Goal: Task Accomplishment & Management: Manage account settings

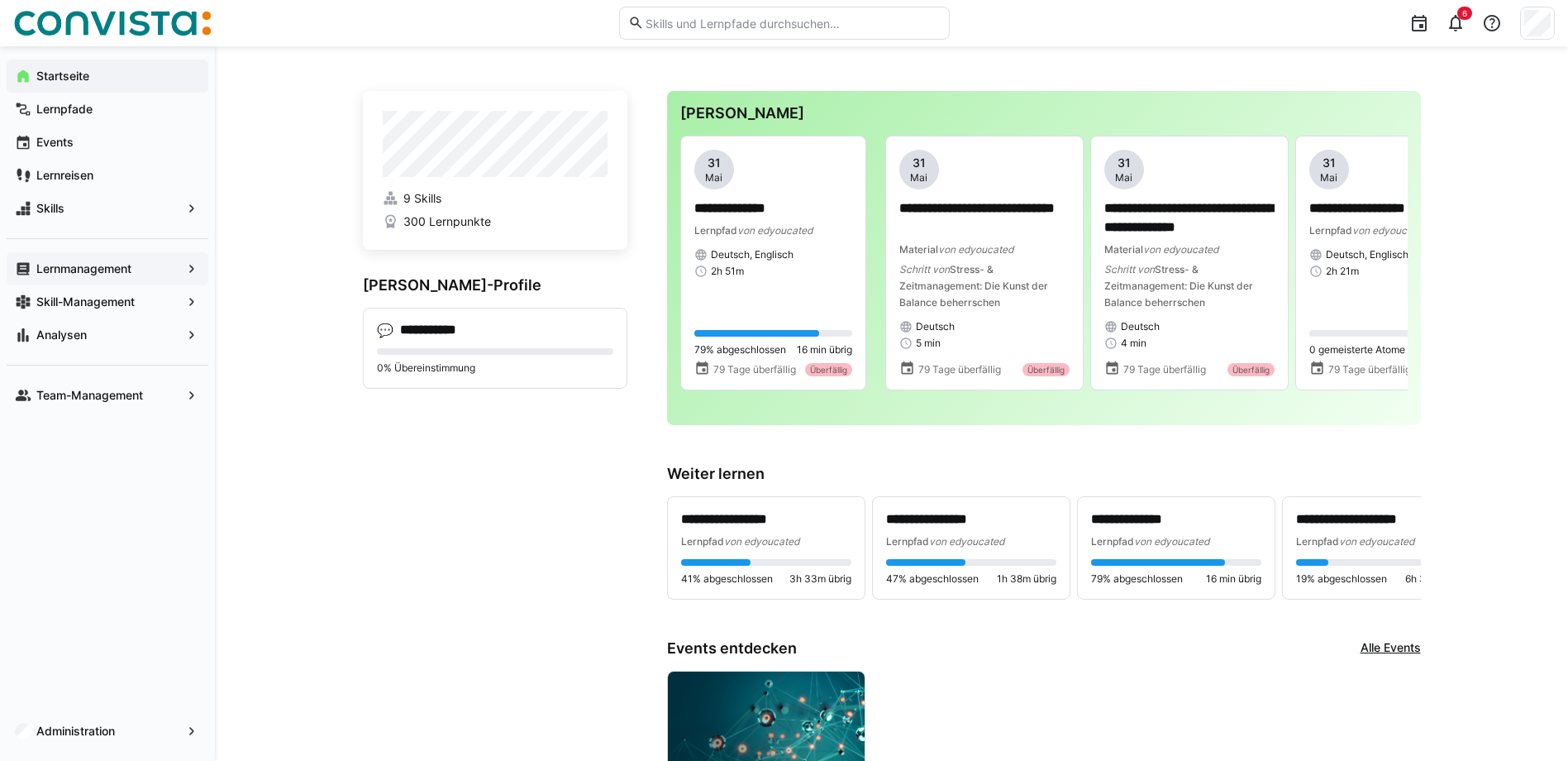
click at [0, 0] on app-navigation-label "Lernmanagement" at bounding box center [0, 0] width 0 height 0
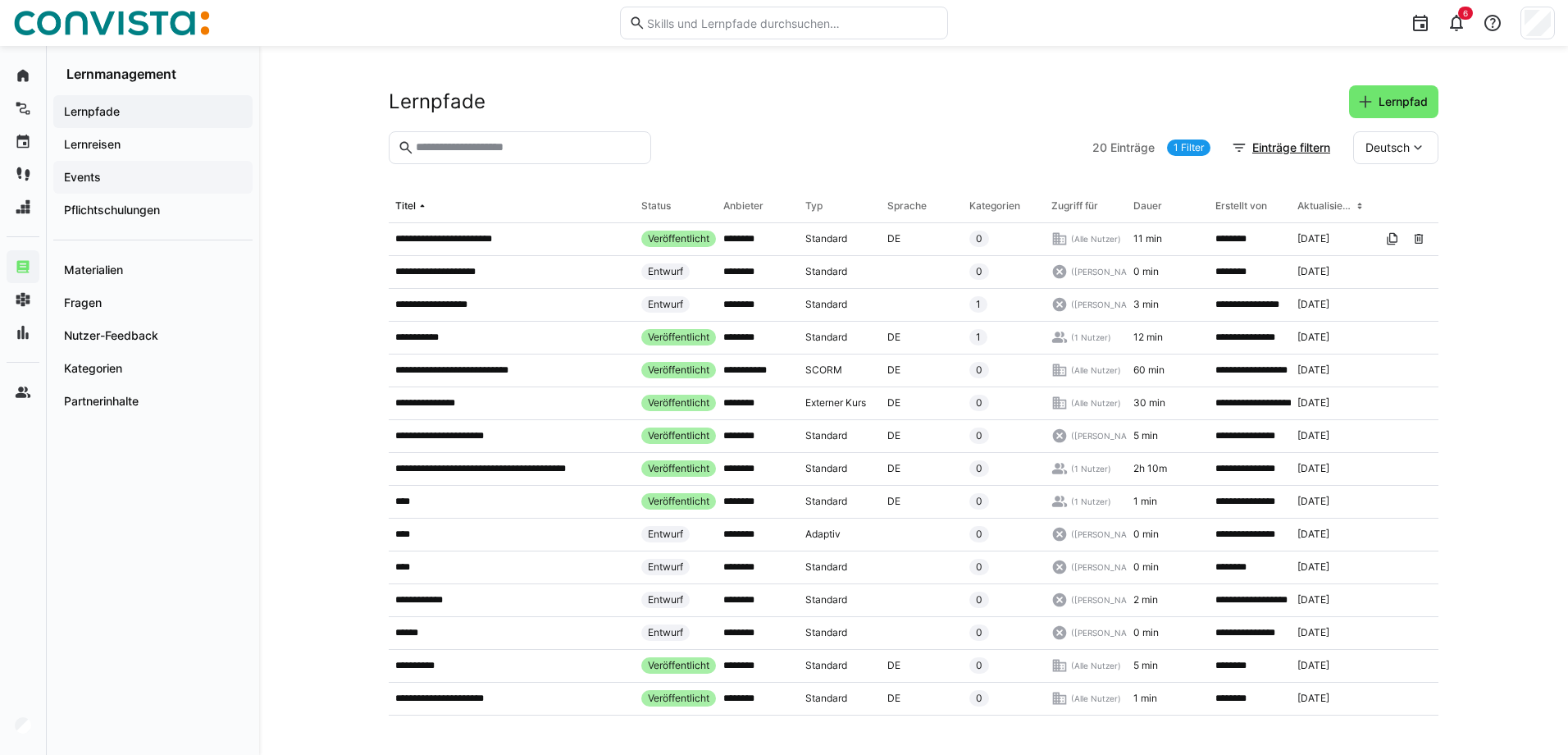
click at [107, 183] on span "Events" at bounding box center [153, 177] width 183 height 16
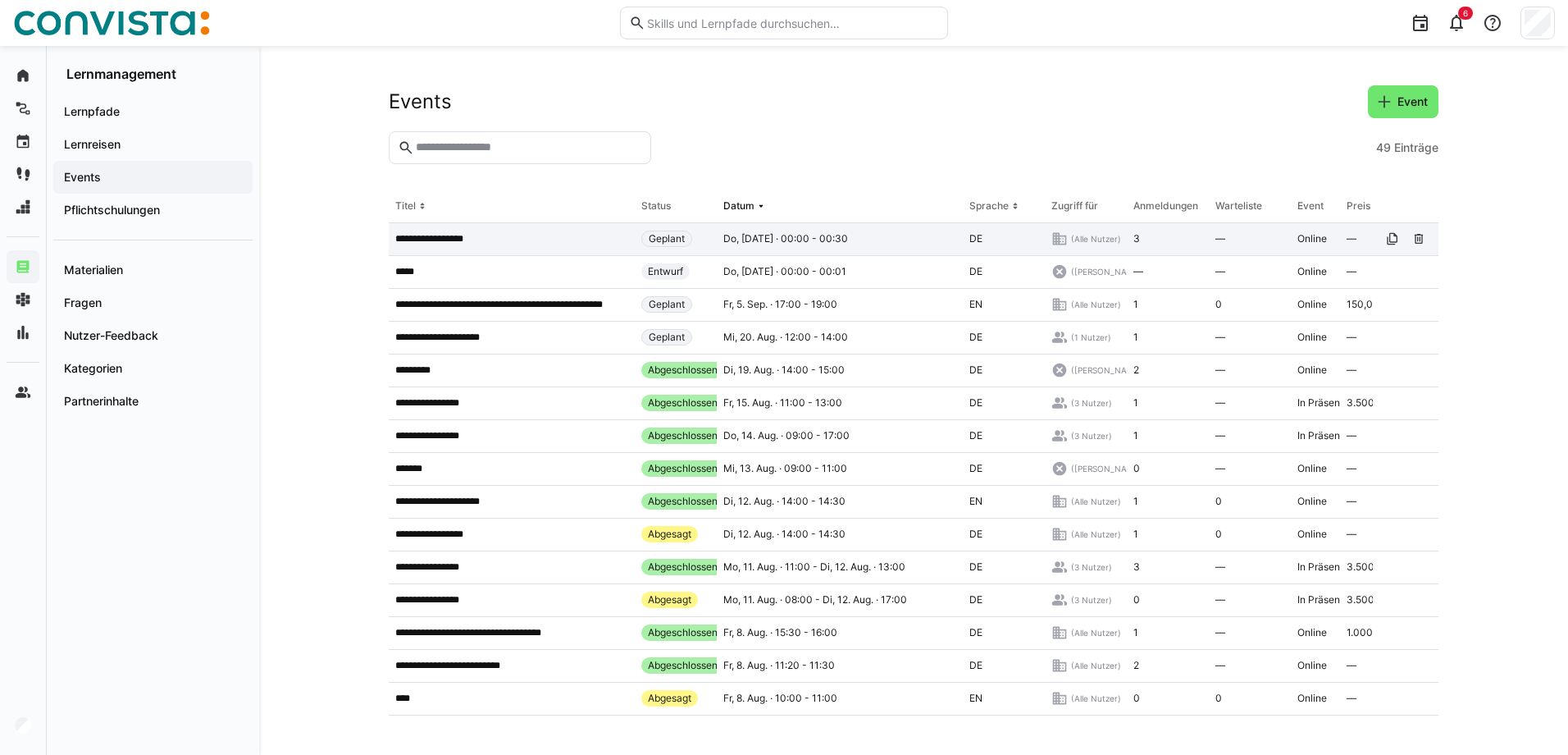
click at [517, 244] on app-table-first-column "**********" at bounding box center [511, 238] width 233 height 13
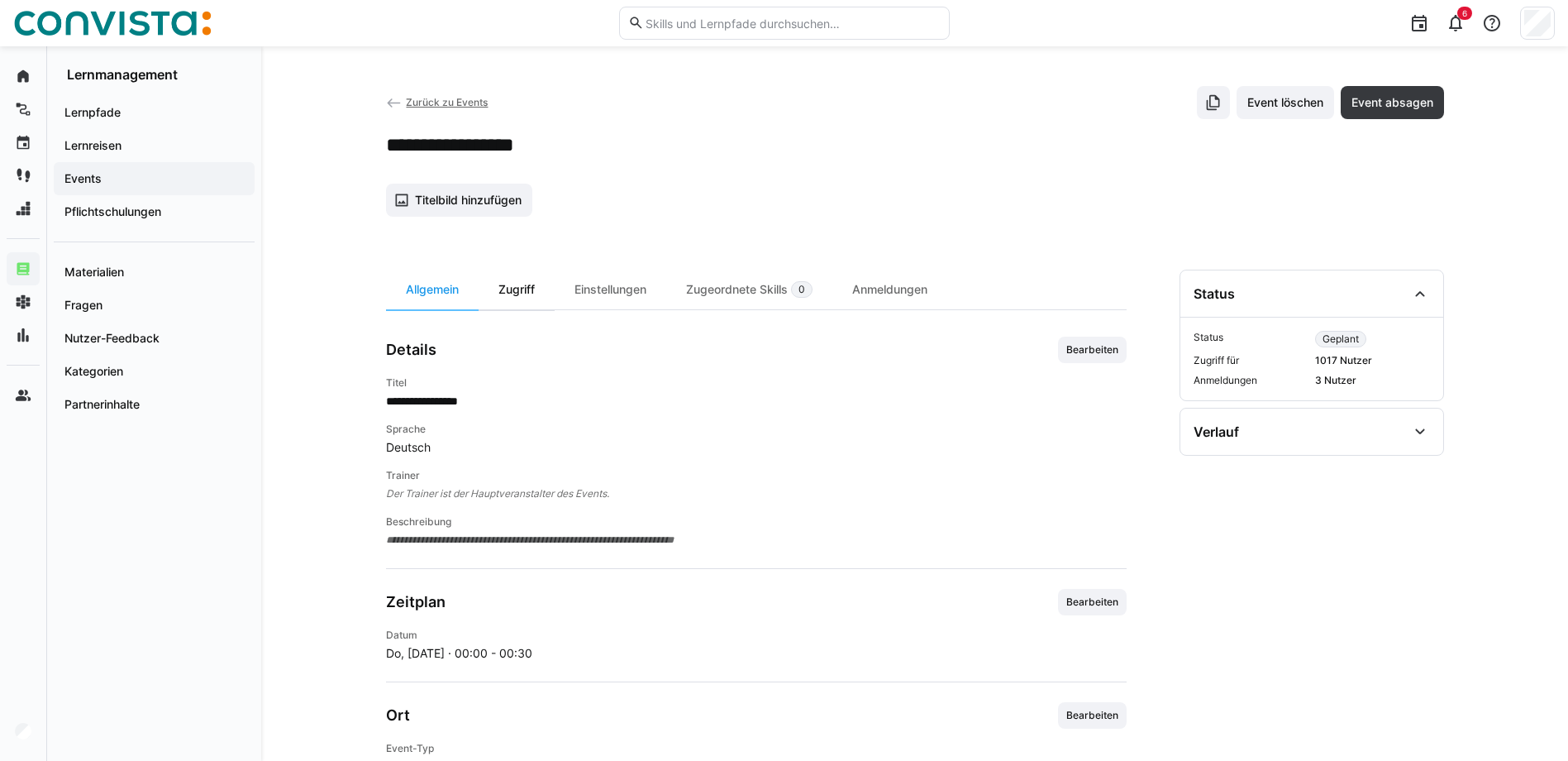
click at [508, 296] on div "Zugriff" at bounding box center [517, 289] width 76 height 40
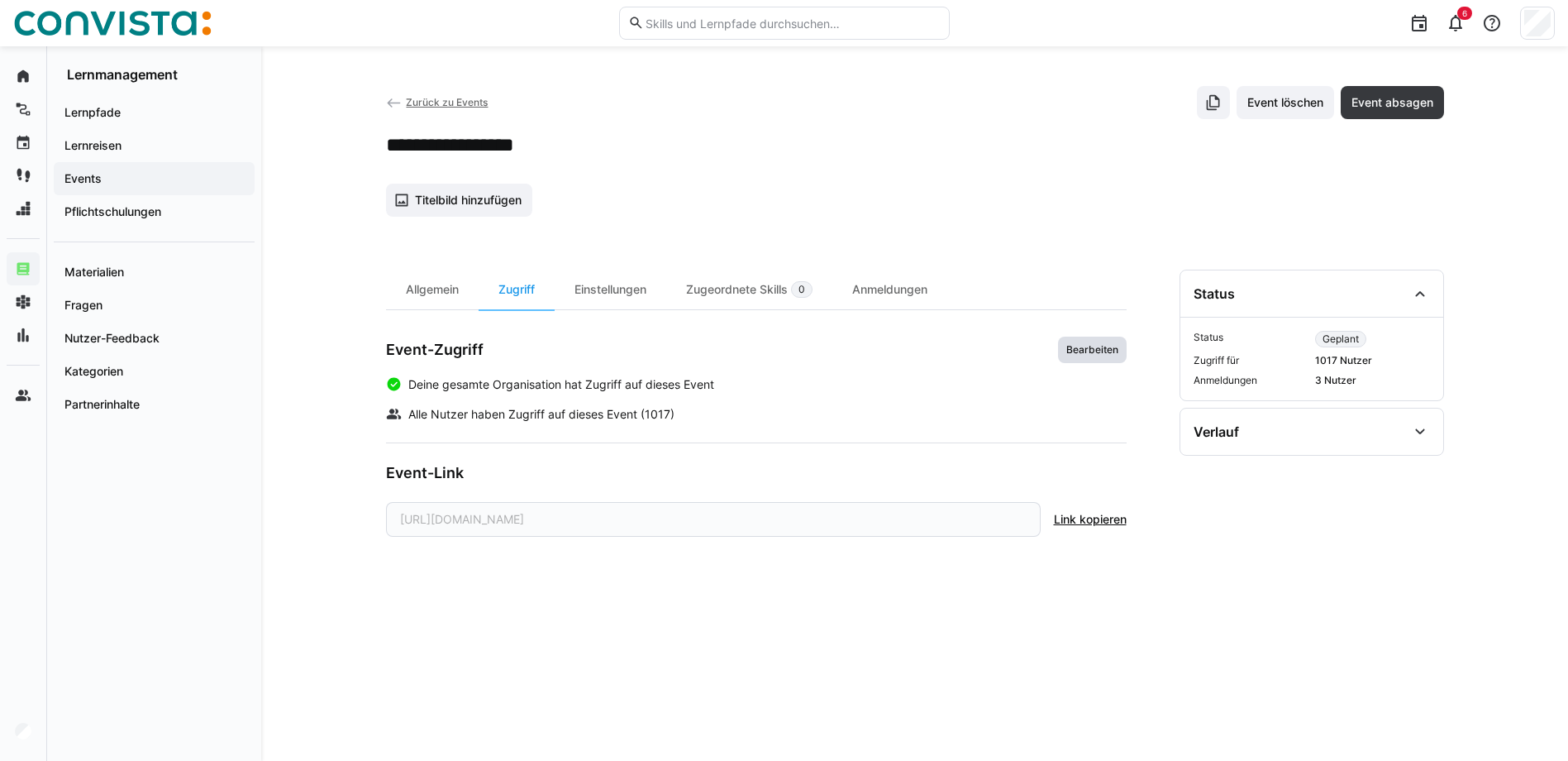
click at [1112, 357] on span "Bearbeiten" at bounding box center [1092, 349] width 69 height 26
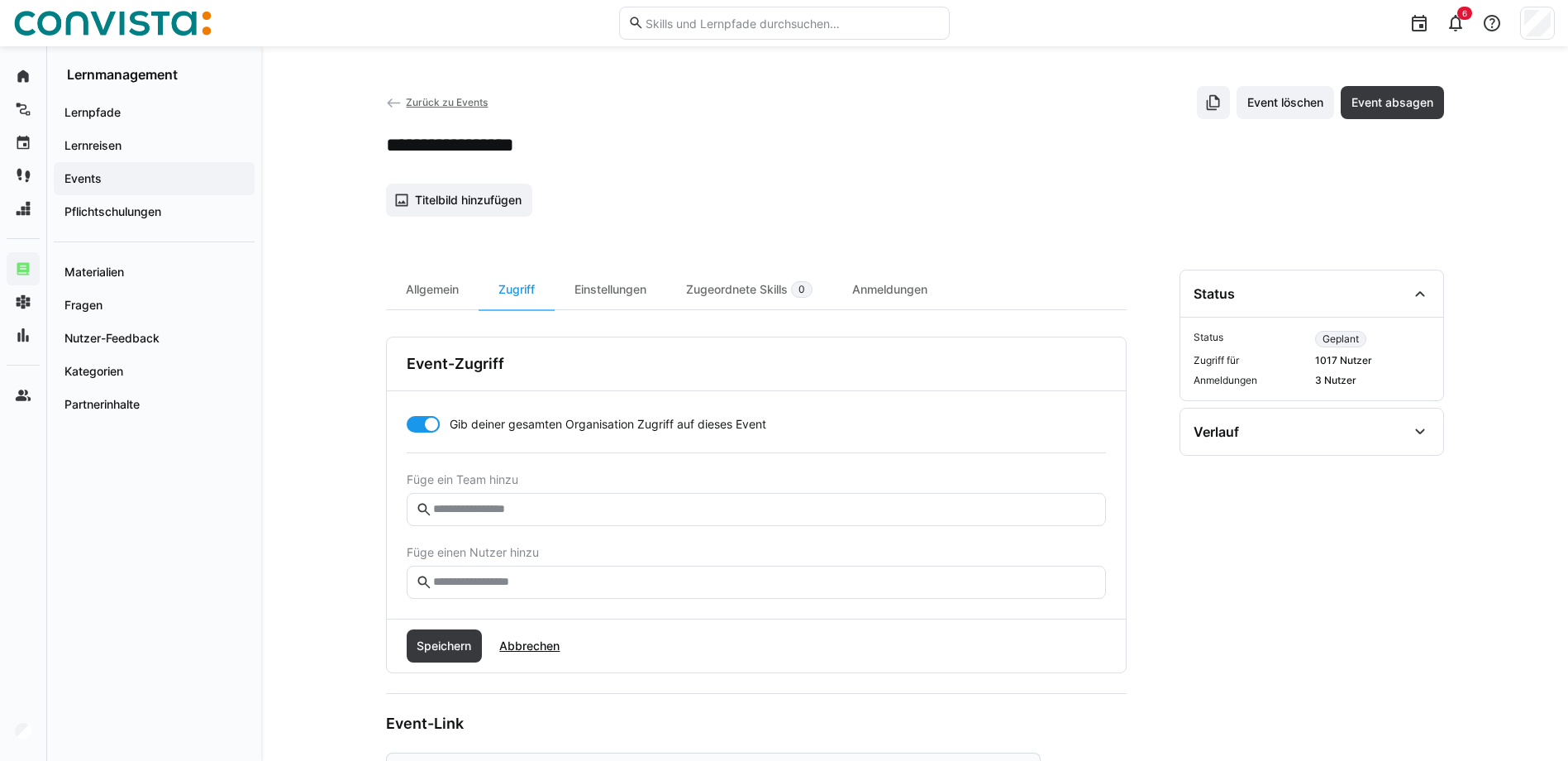
click at [490, 512] on input "text" at bounding box center [763, 510] width 665 height 15
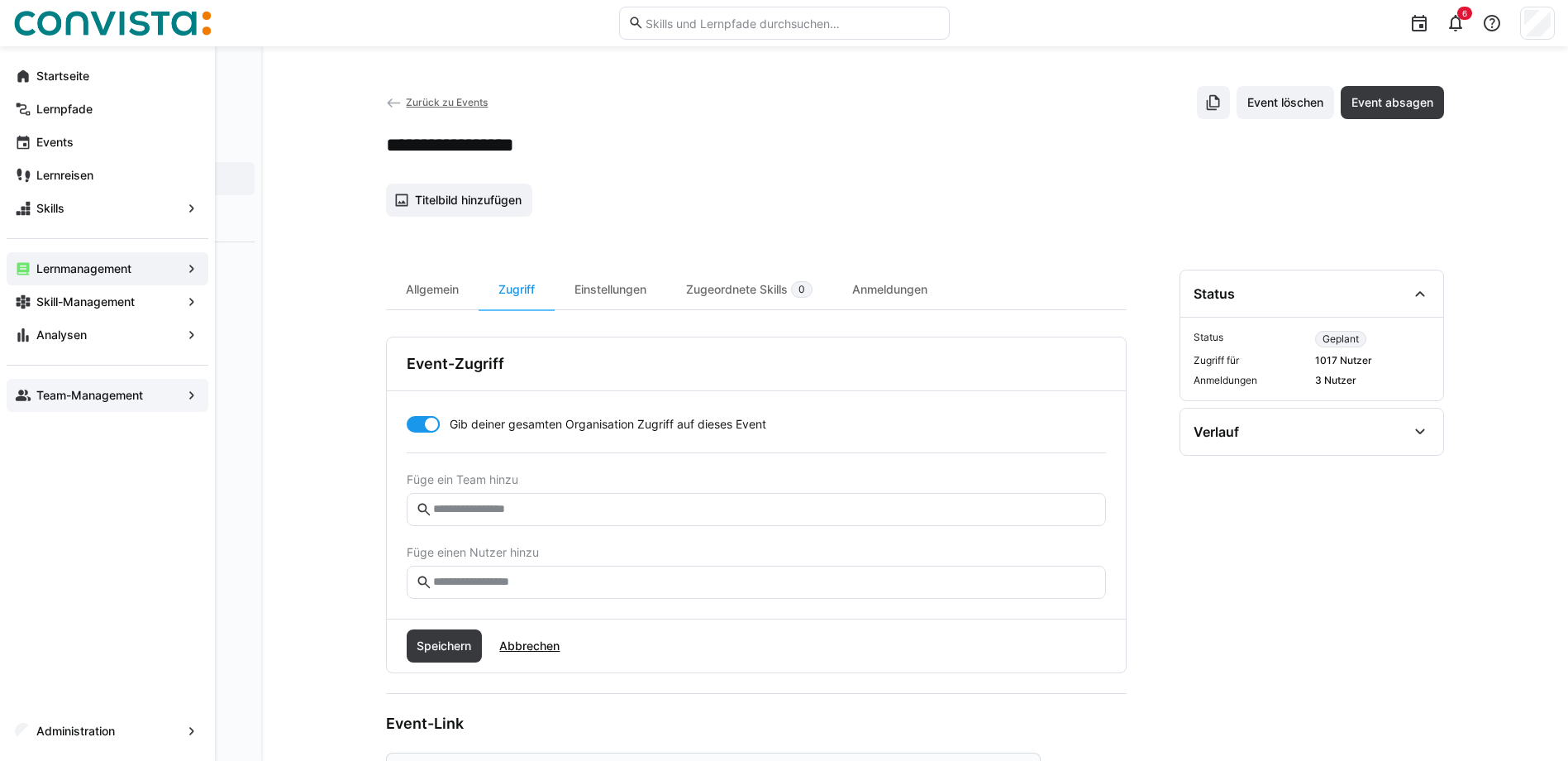
click at [0, 0] on app-navigation-label "Team-Management" at bounding box center [0, 0] width 0 height 0
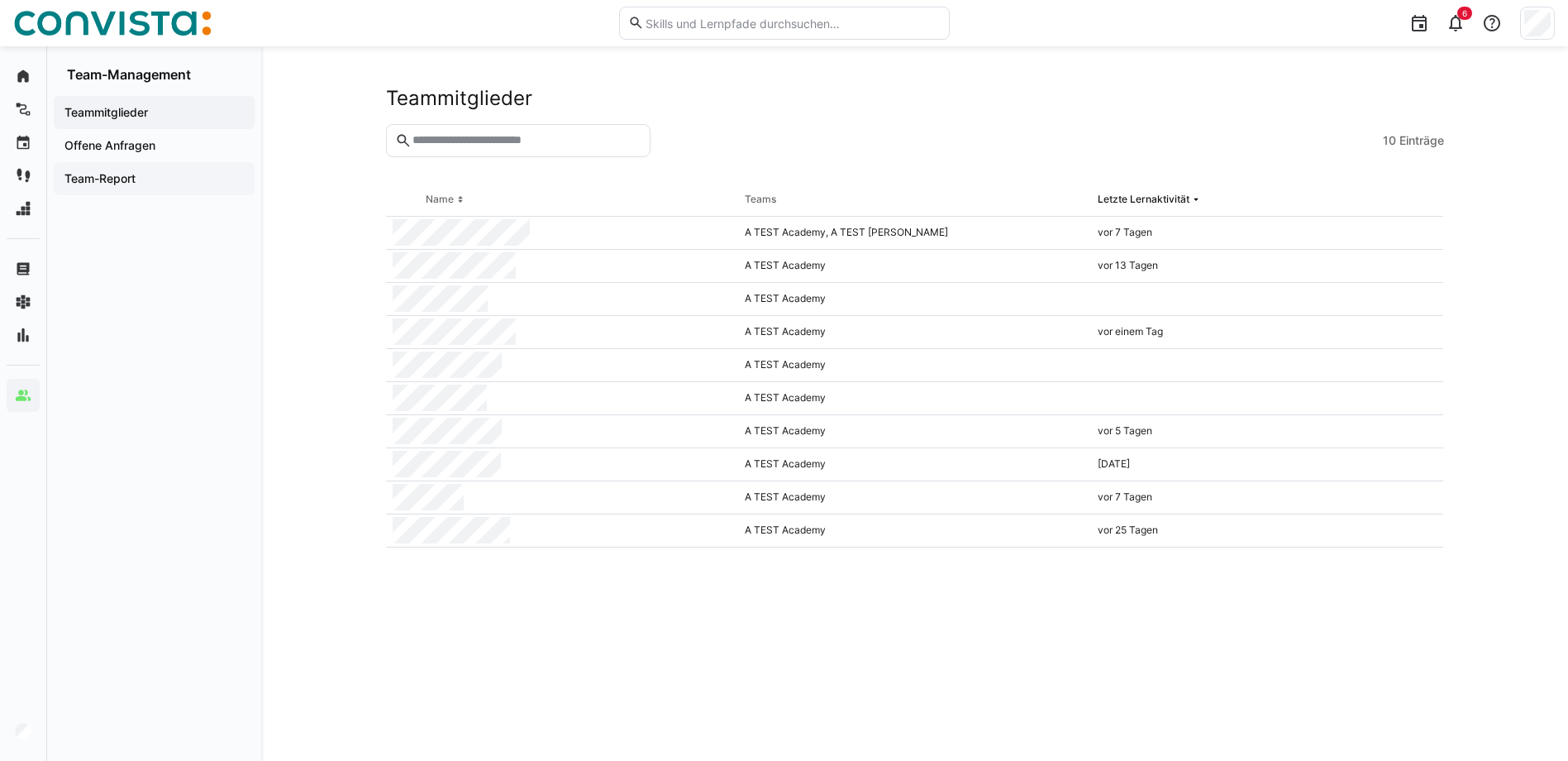
click at [0, 0] on app-navigation-label "Team-Report" at bounding box center [0, 0] width 0 height 0
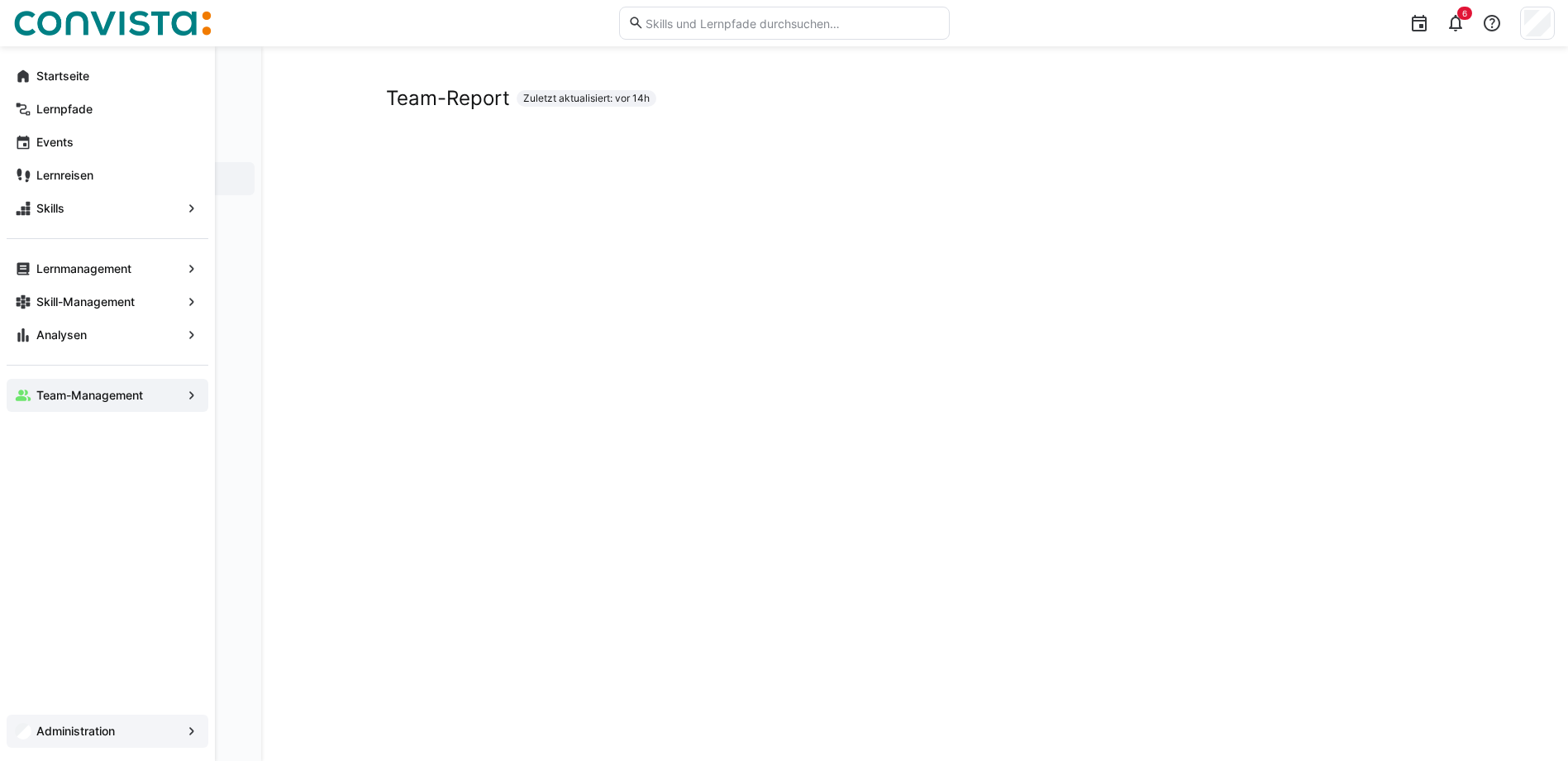
click at [0, 0] on app-navigation-label "Administration" at bounding box center [0, 0] width 0 height 0
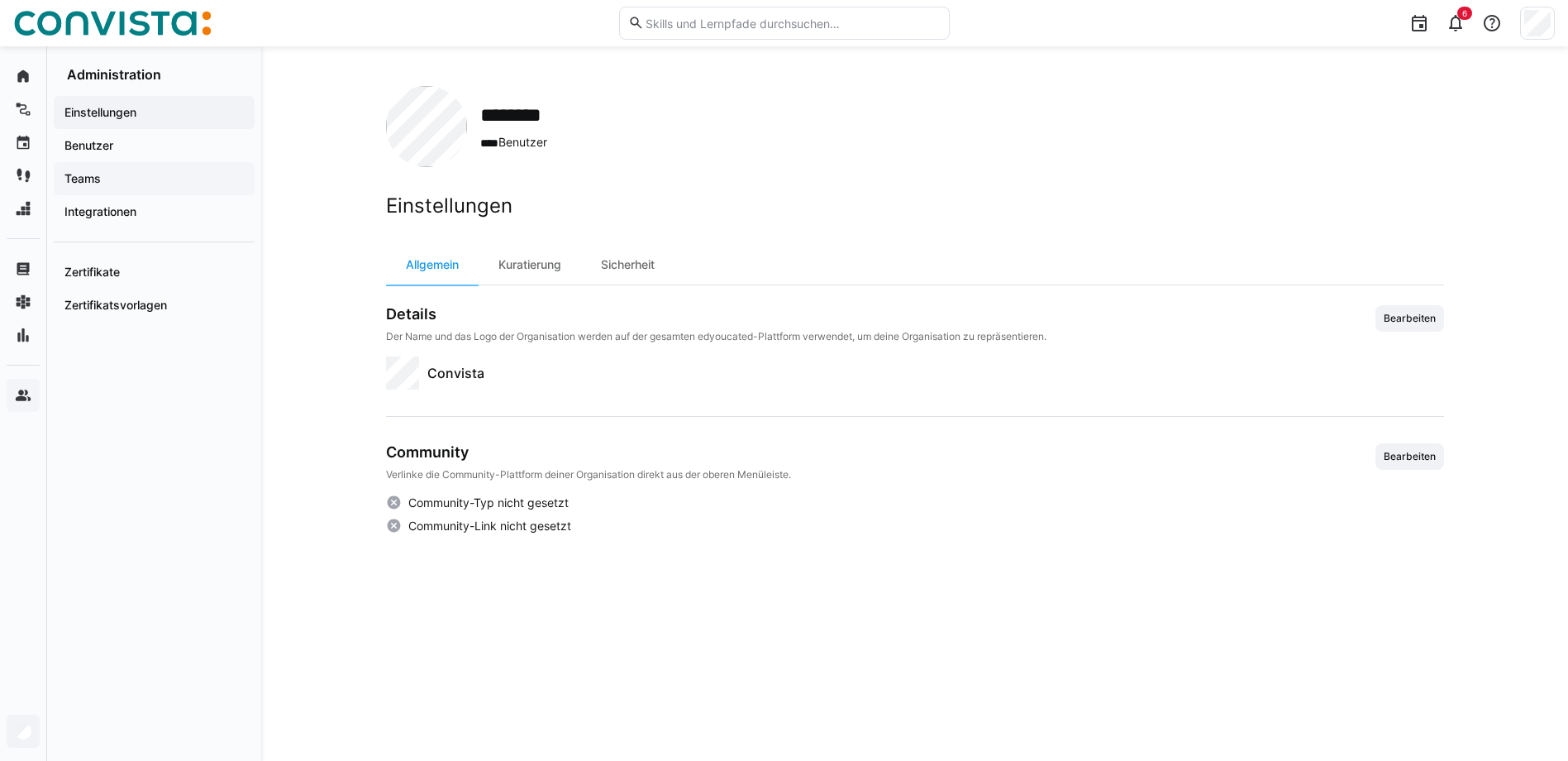
click at [126, 177] on span "Teams" at bounding box center [154, 178] width 184 height 16
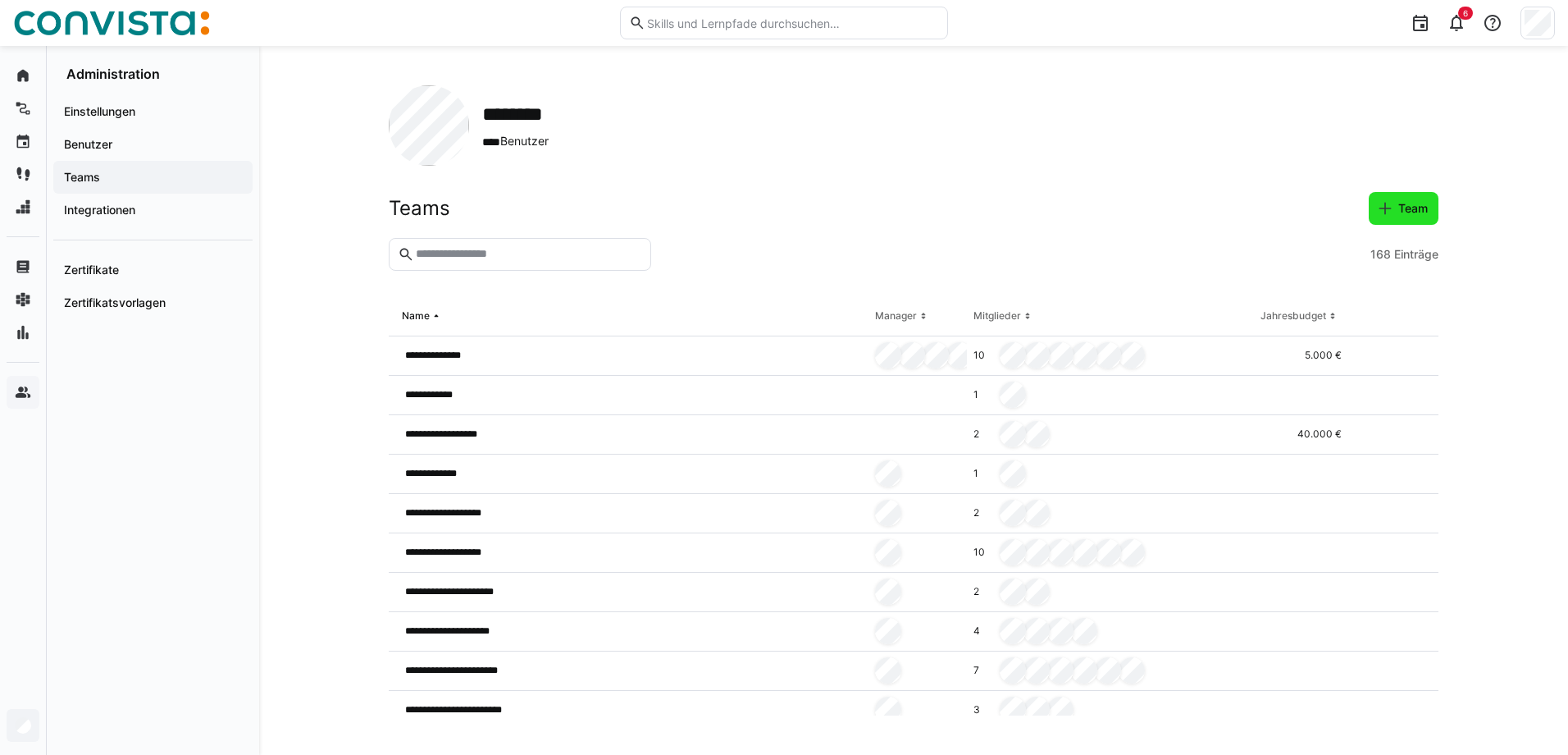
click at [1415, 214] on span "Team" at bounding box center [1413, 208] width 35 height 16
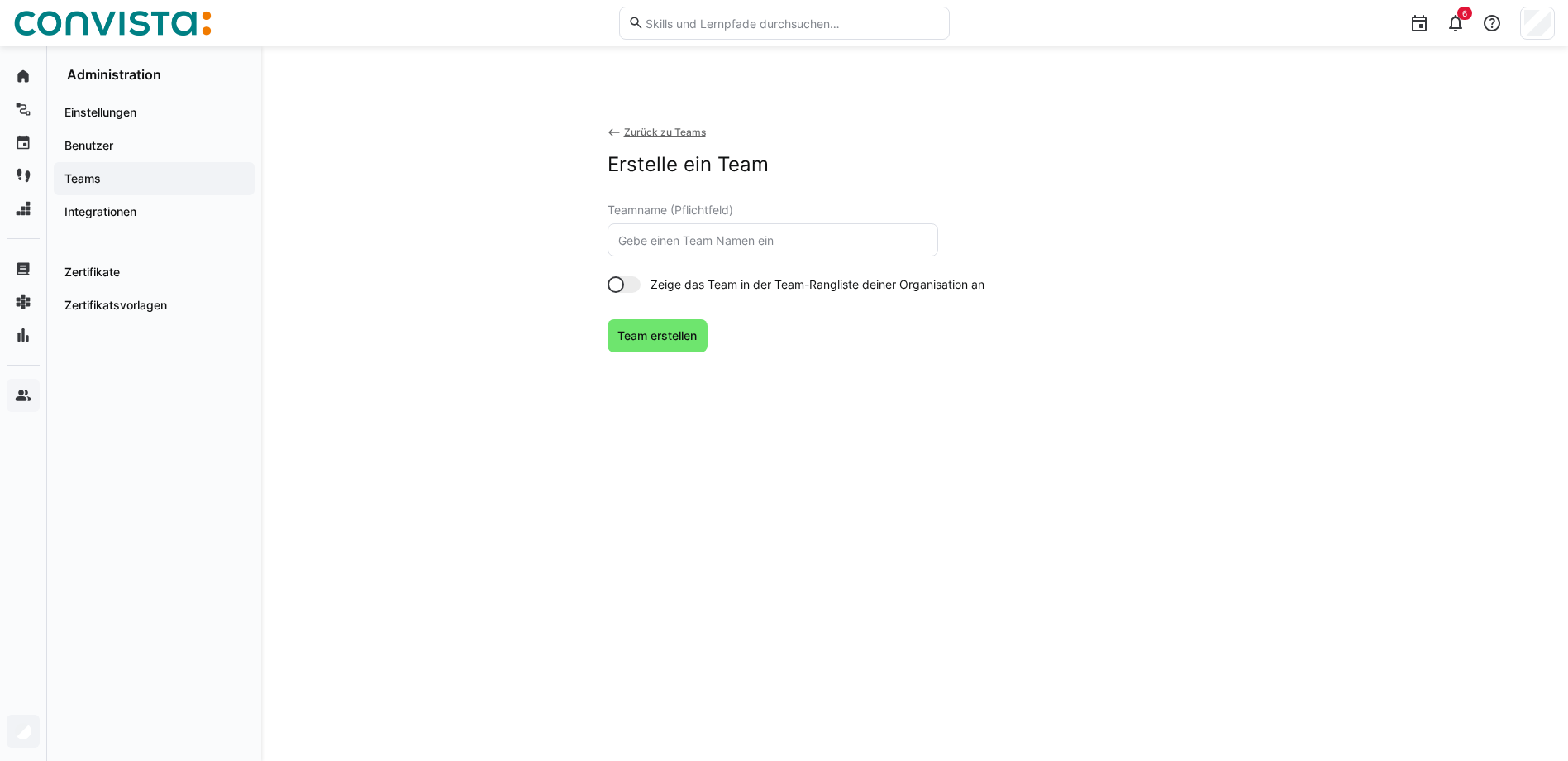
click at [675, 126] on div "Zurück zu Teams" at bounding box center [665, 132] width 81 height 14
